Goal: Task Accomplishment & Management: Use online tool/utility

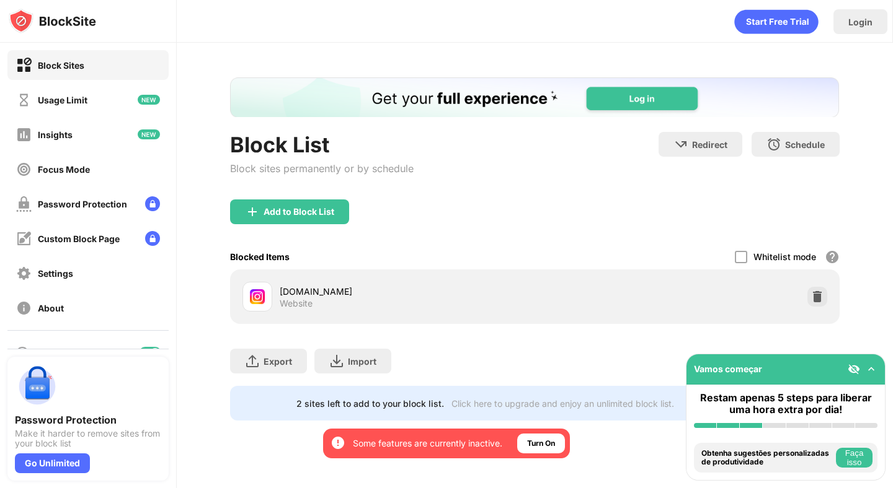
click at [811, 241] on div "Add to Block List" at bounding box center [534, 222] width 609 height 45
click at [814, 287] on div at bounding box center [817, 297] width 20 height 20
